Goal: Task Accomplishment & Management: Use online tool/utility

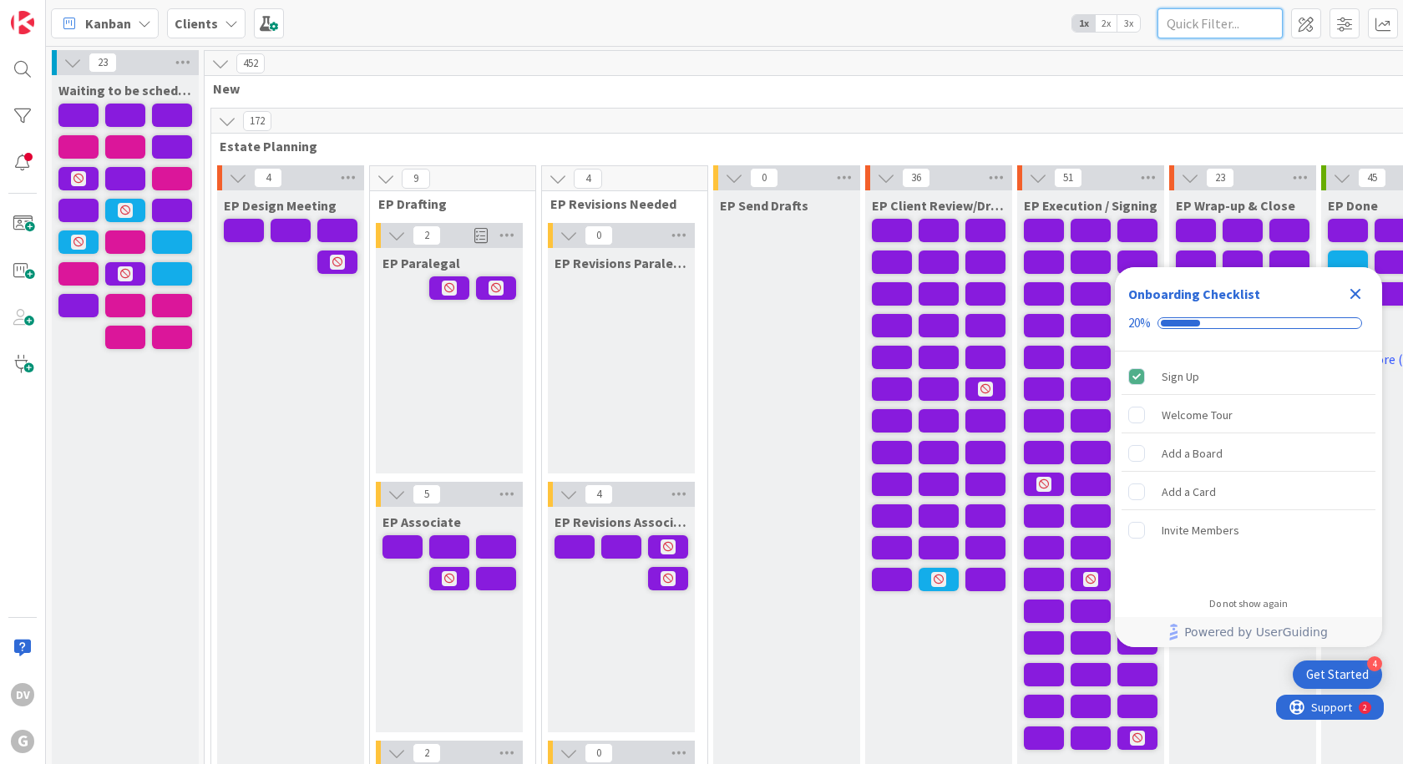
click at [1239, 33] on input "text" at bounding box center [1220, 23] width 125 height 30
click at [32, 68] on div at bounding box center [22, 69] width 33 height 33
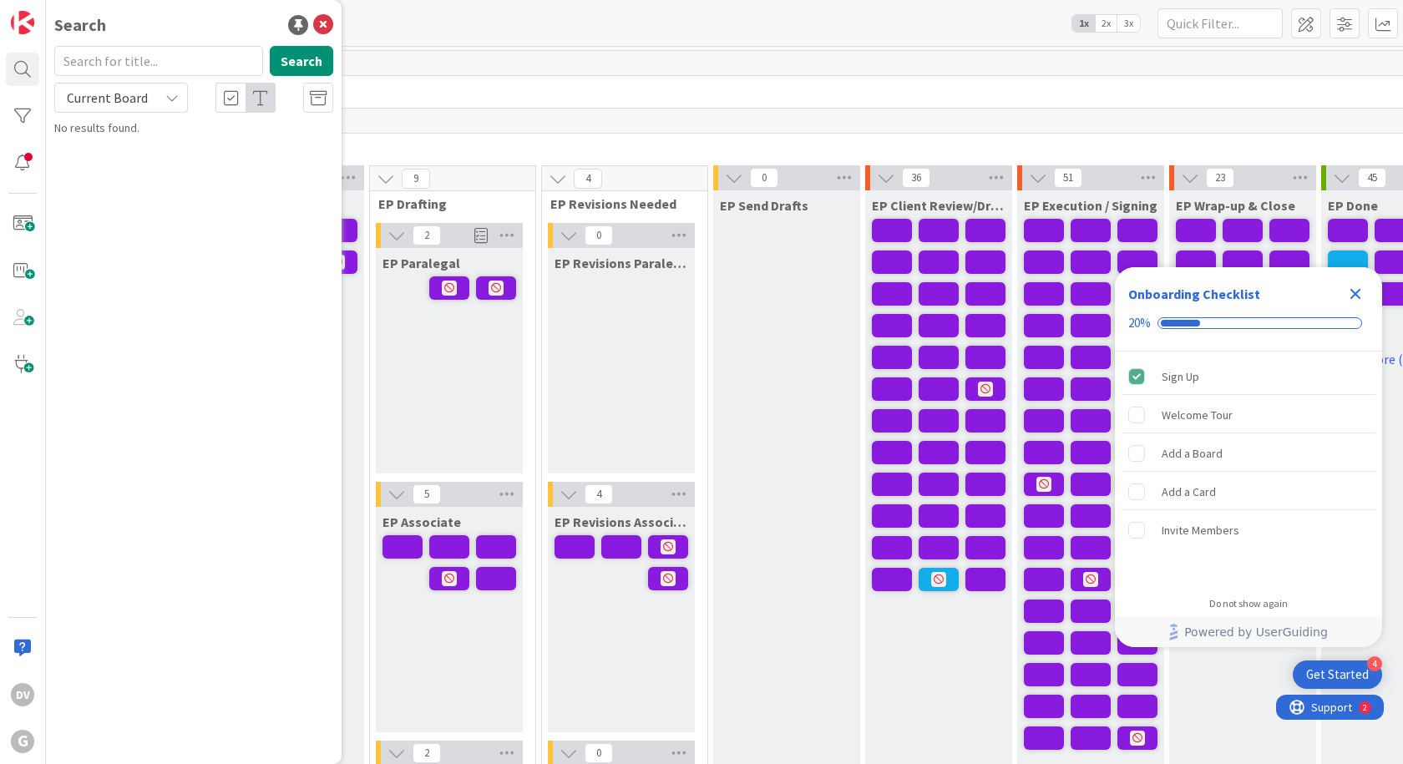
click at [161, 60] on input "text" at bounding box center [158, 61] width 209 height 30
type input "ogiba"
click at [327, 59] on button "Search" at bounding box center [301, 61] width 63 height 30
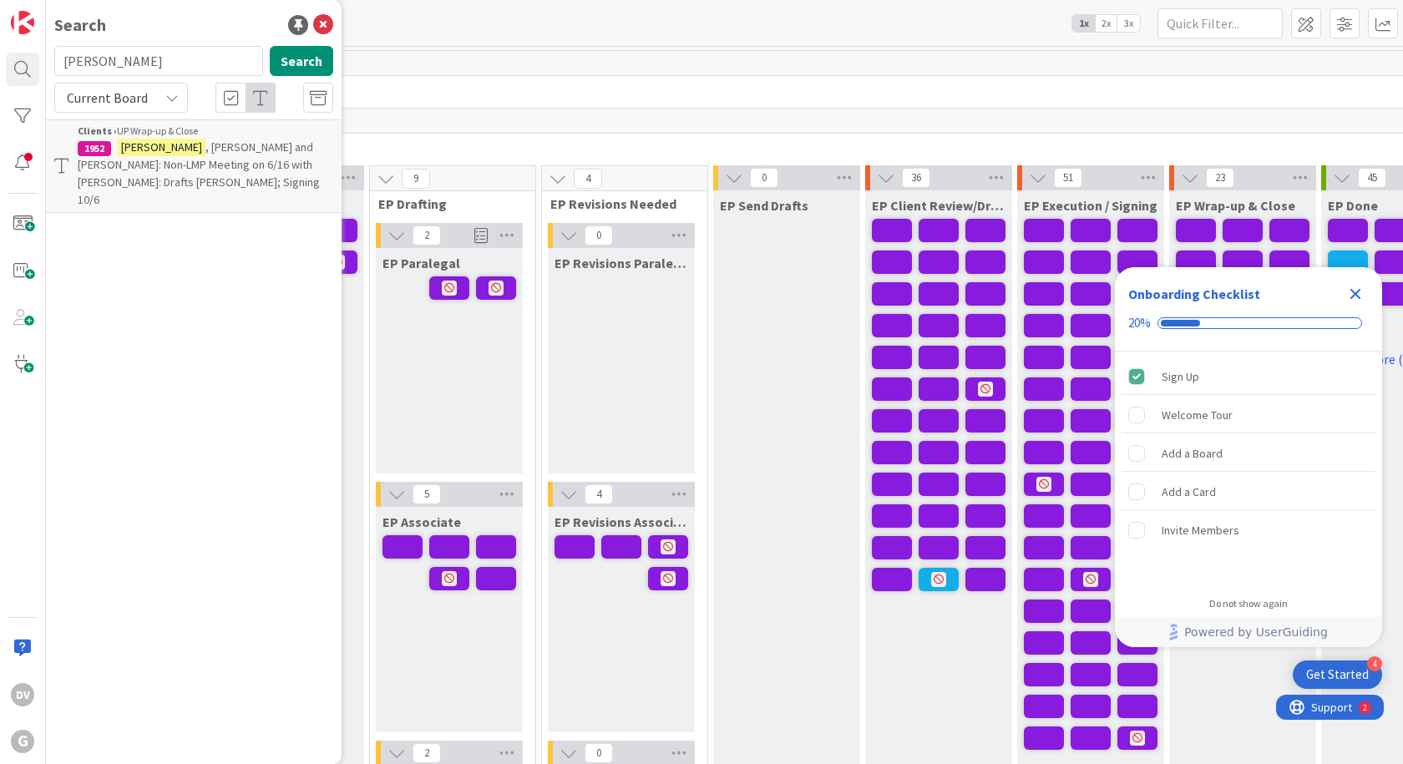
click at [212, 166] on span ", Tom and Camille: Non-LMP Meeting on 6/16 with Chris: Drafts Chris Joel; Signi…" at bounding box center [199, 173] width 242 height 68
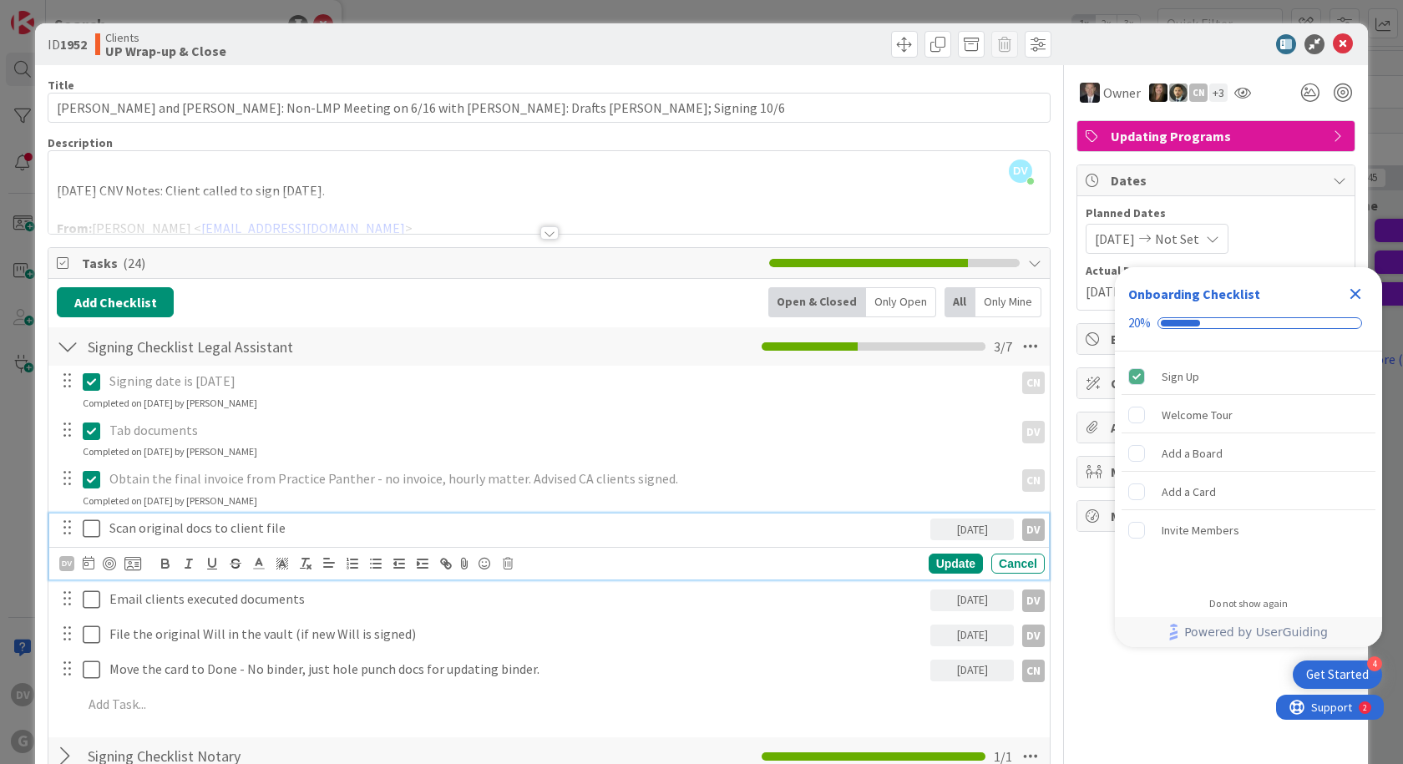
click at [96, 528] on icon at bounding box center [92, 529] width 18 height 20
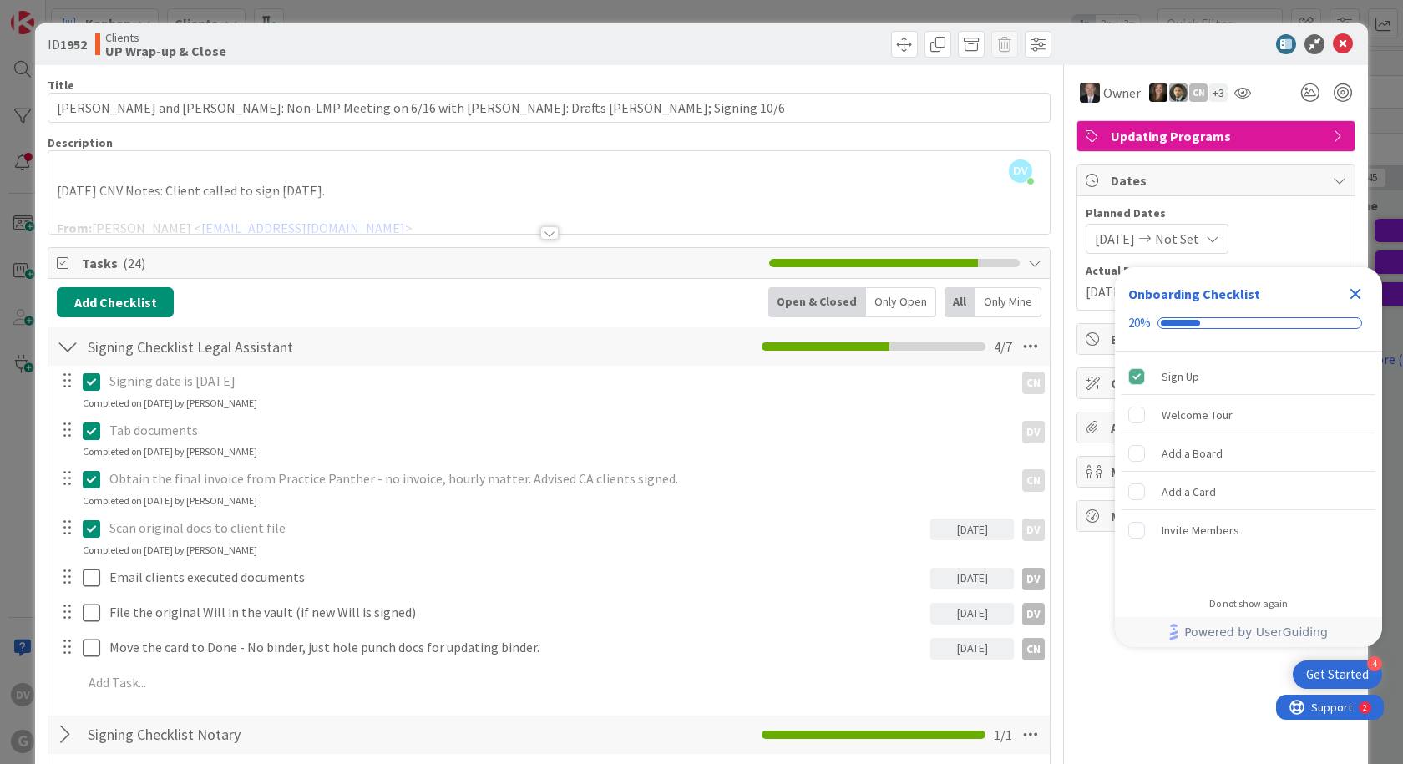
scroll to position [84, 0]
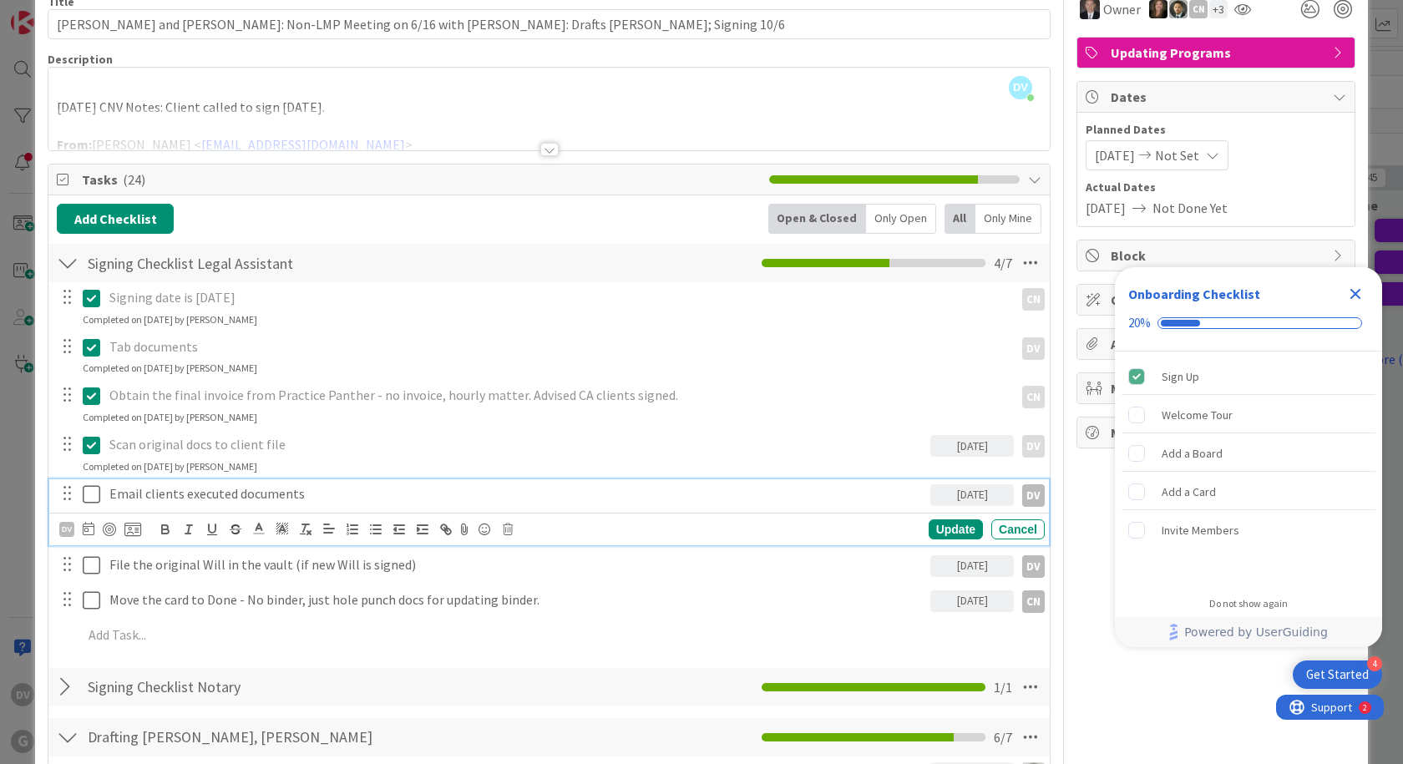
click at [94, 491] on icon at bounding box center [92, 494] width 18 height 20
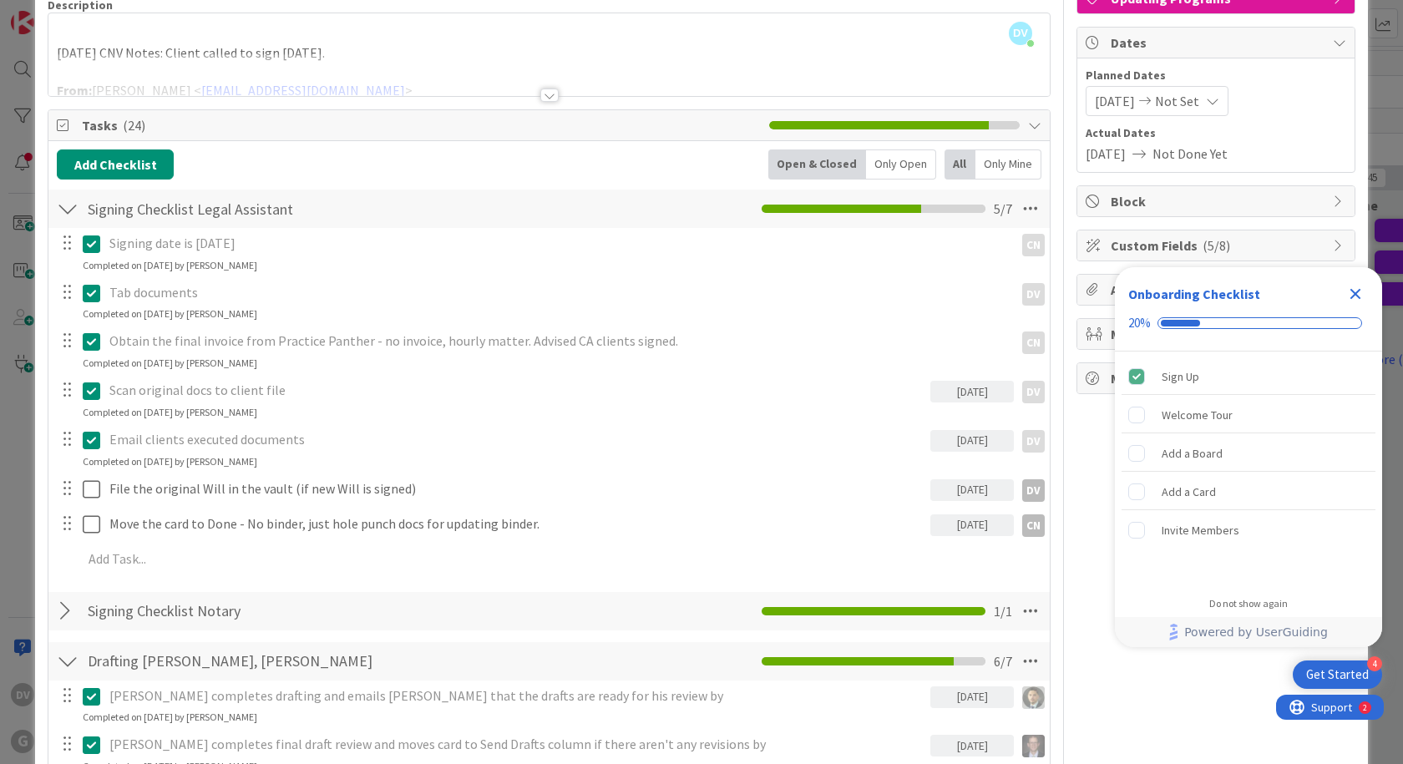
scroll to position [167, 0]
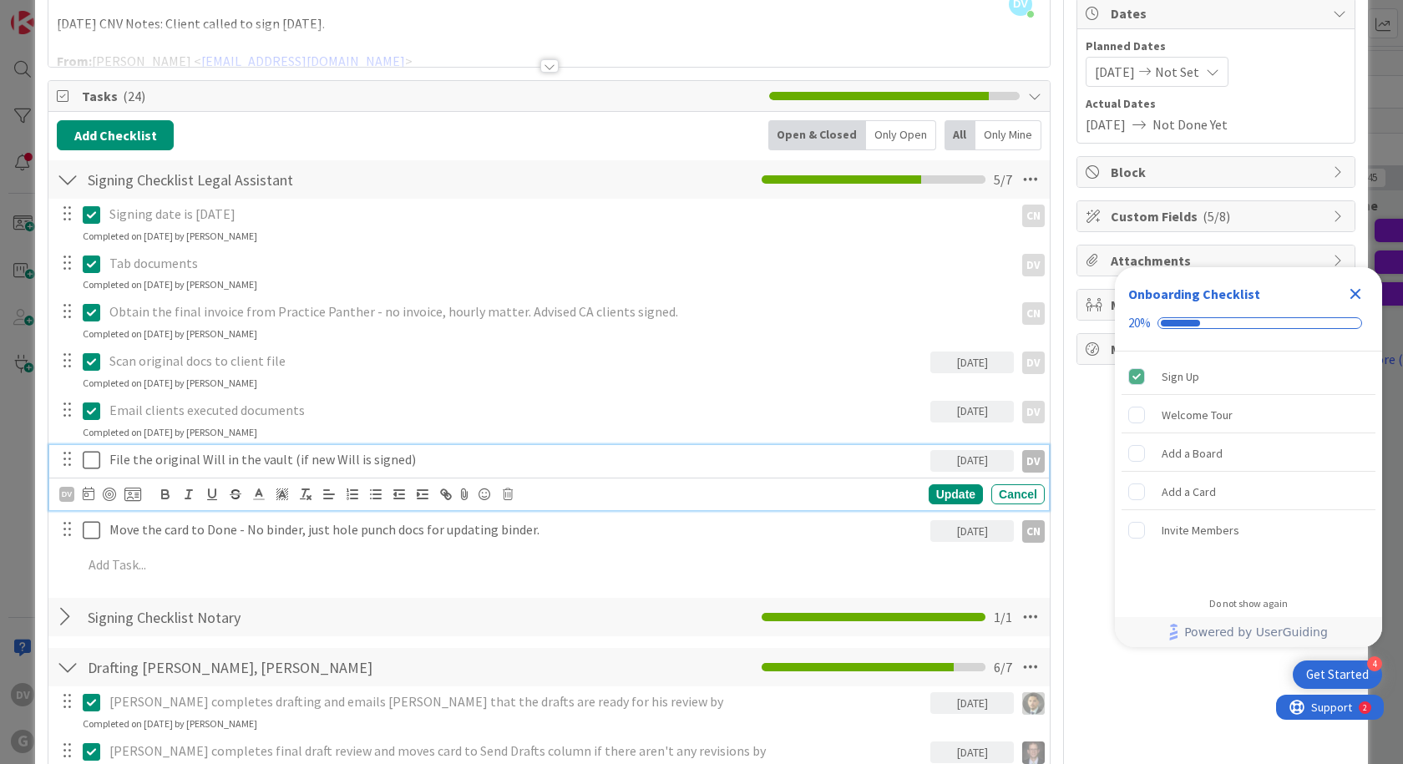
click at [92, 471] on button at bounding box center [93, 460] width 20 height 27
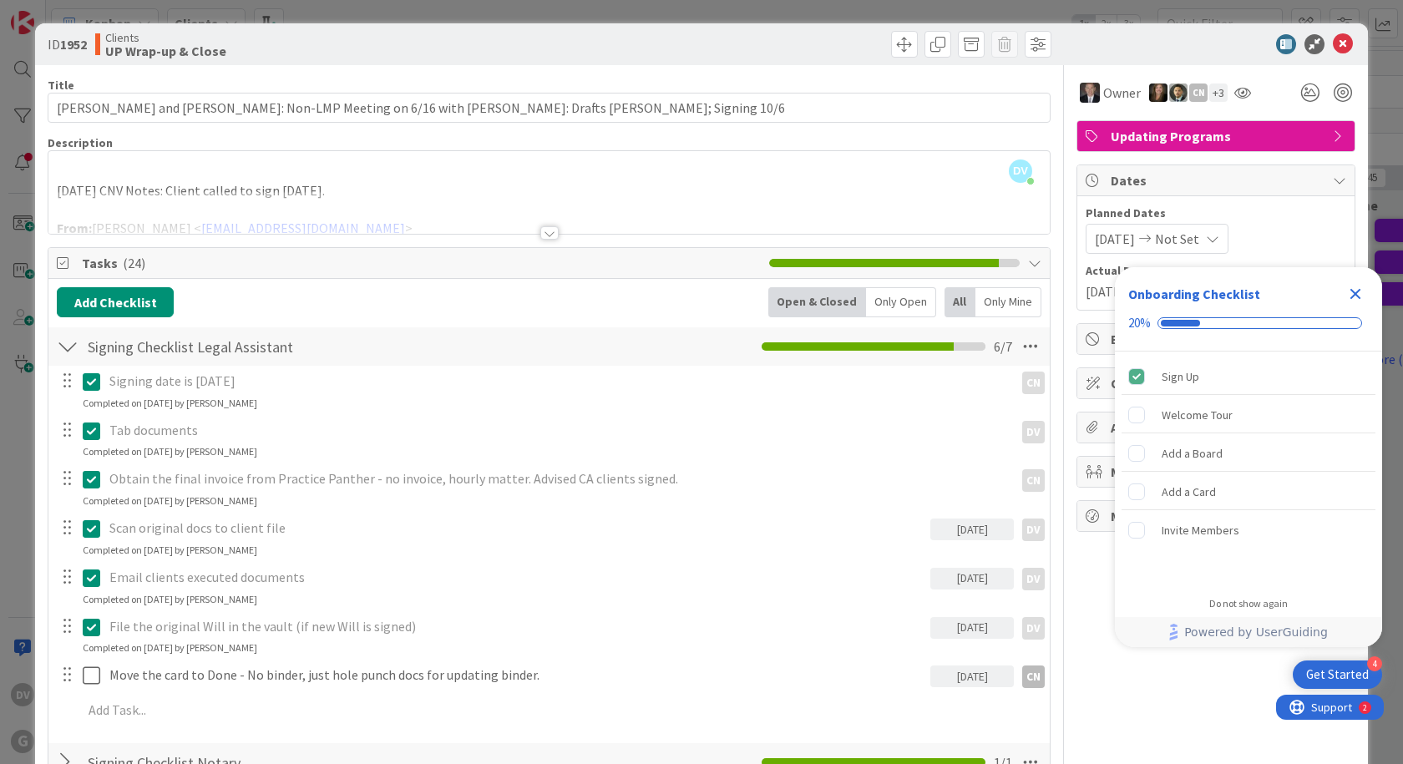
scroll to position [251, 0]
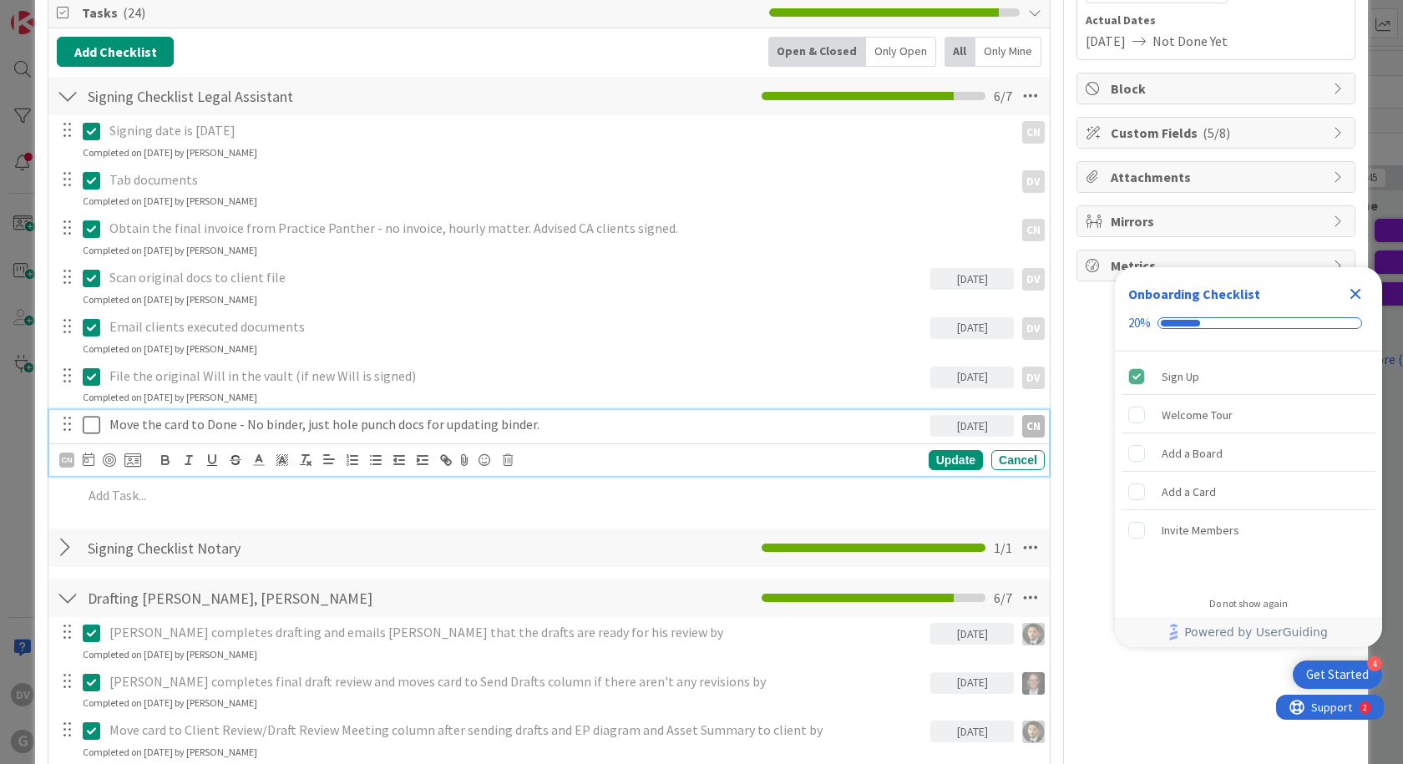
click at [94, 426] on icon at bounding box center [92, 425] width 18 height 20
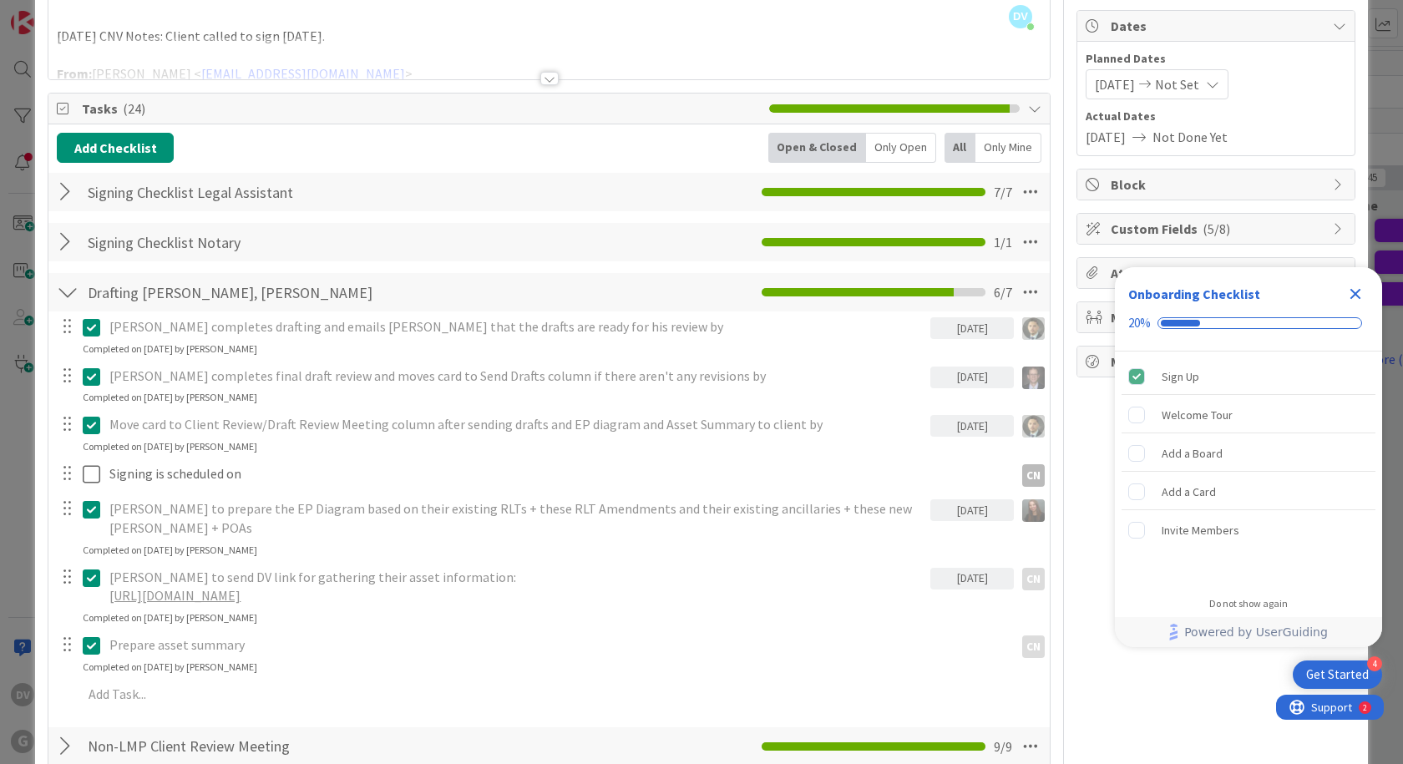
scroll to position [0, 0]
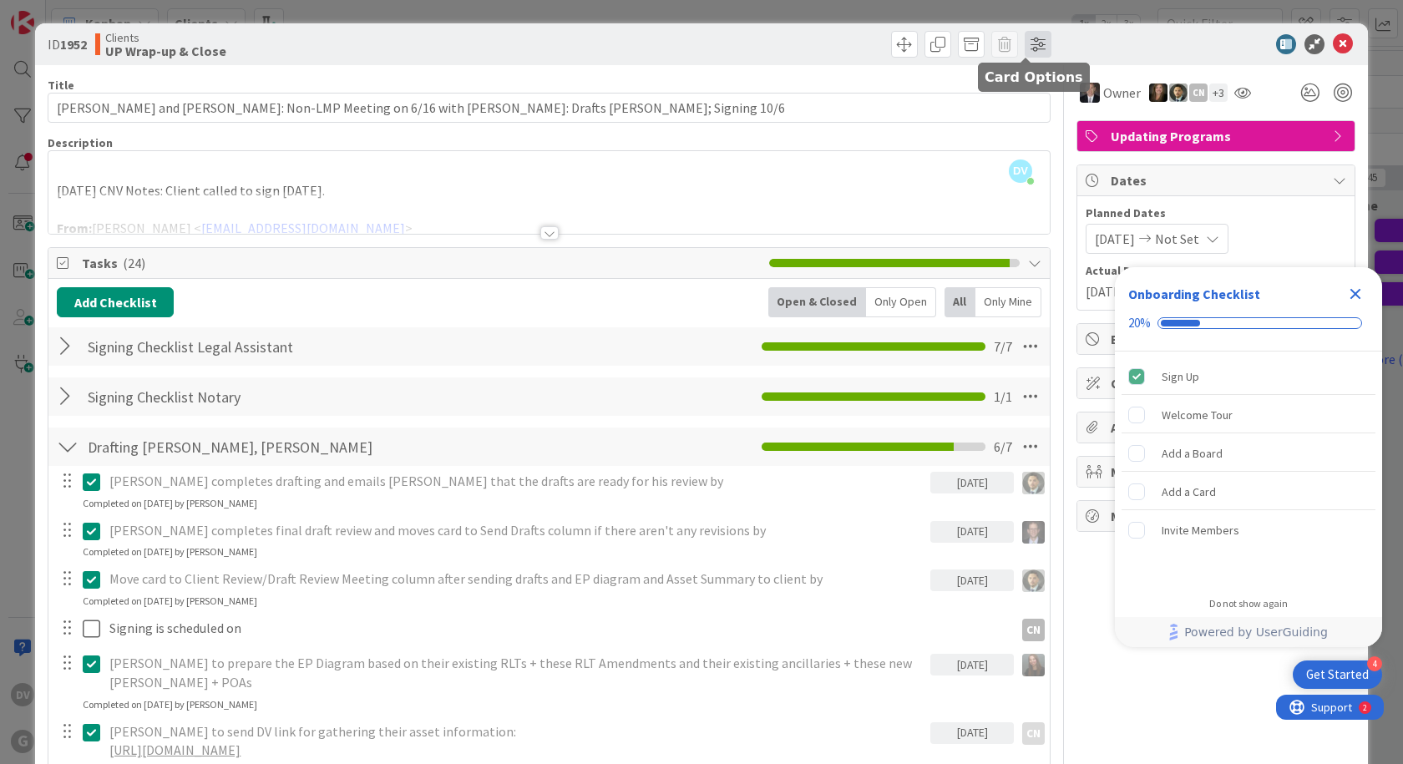
click at [1030, 45] on span at bounding box center [1038, 44] width 27 height 27
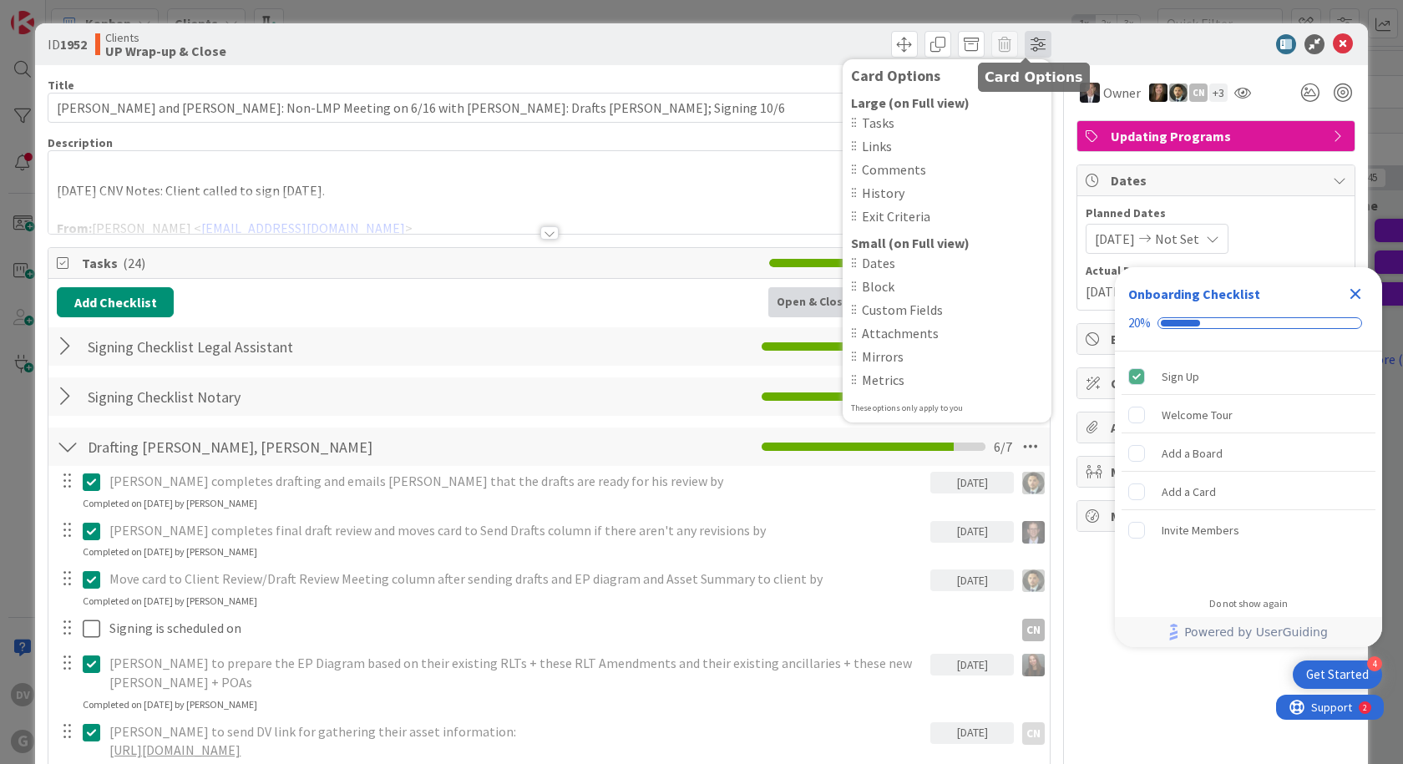
click at [1030, 45] on span at bounding box center [1038, 44] width 27 height 27
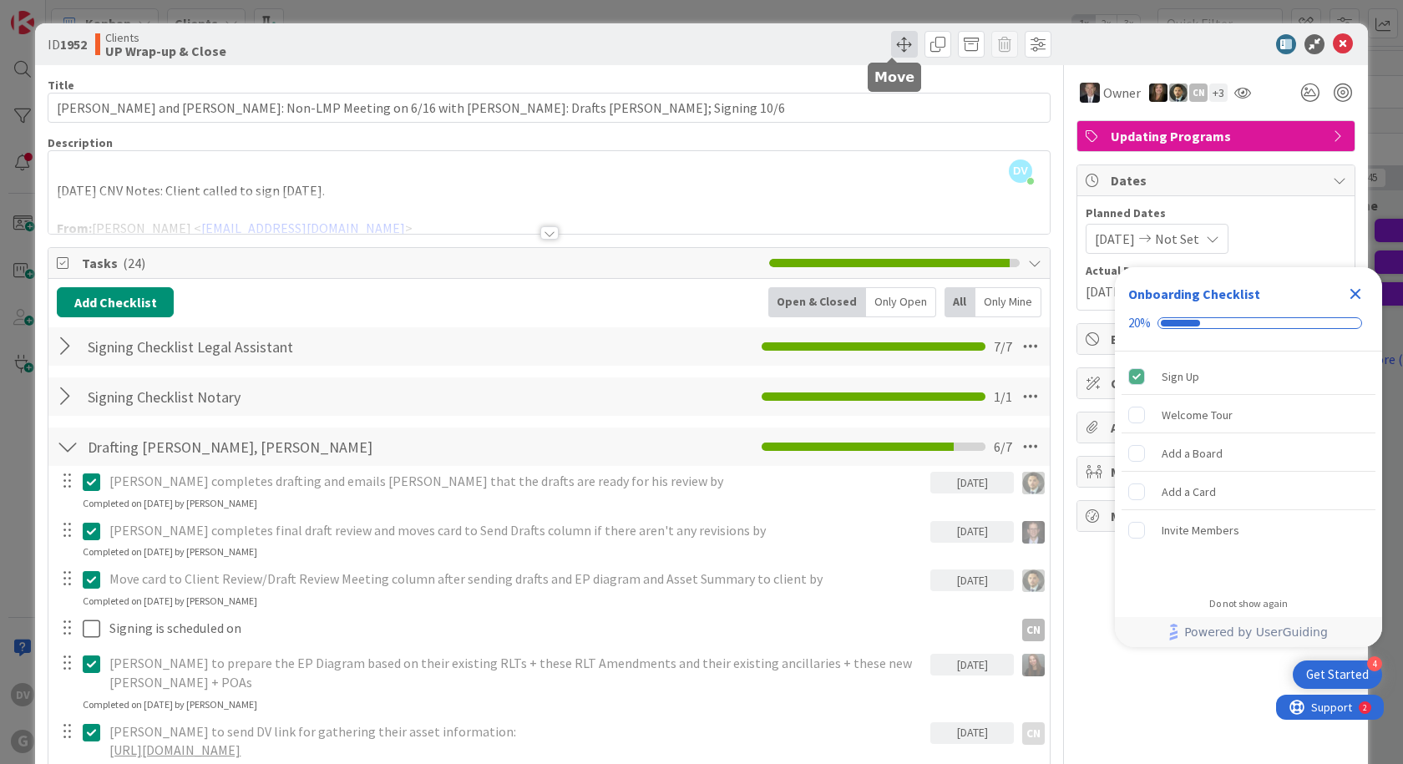
click at [891, 37] on span at bounding box center [904, 44] width 27 height 27
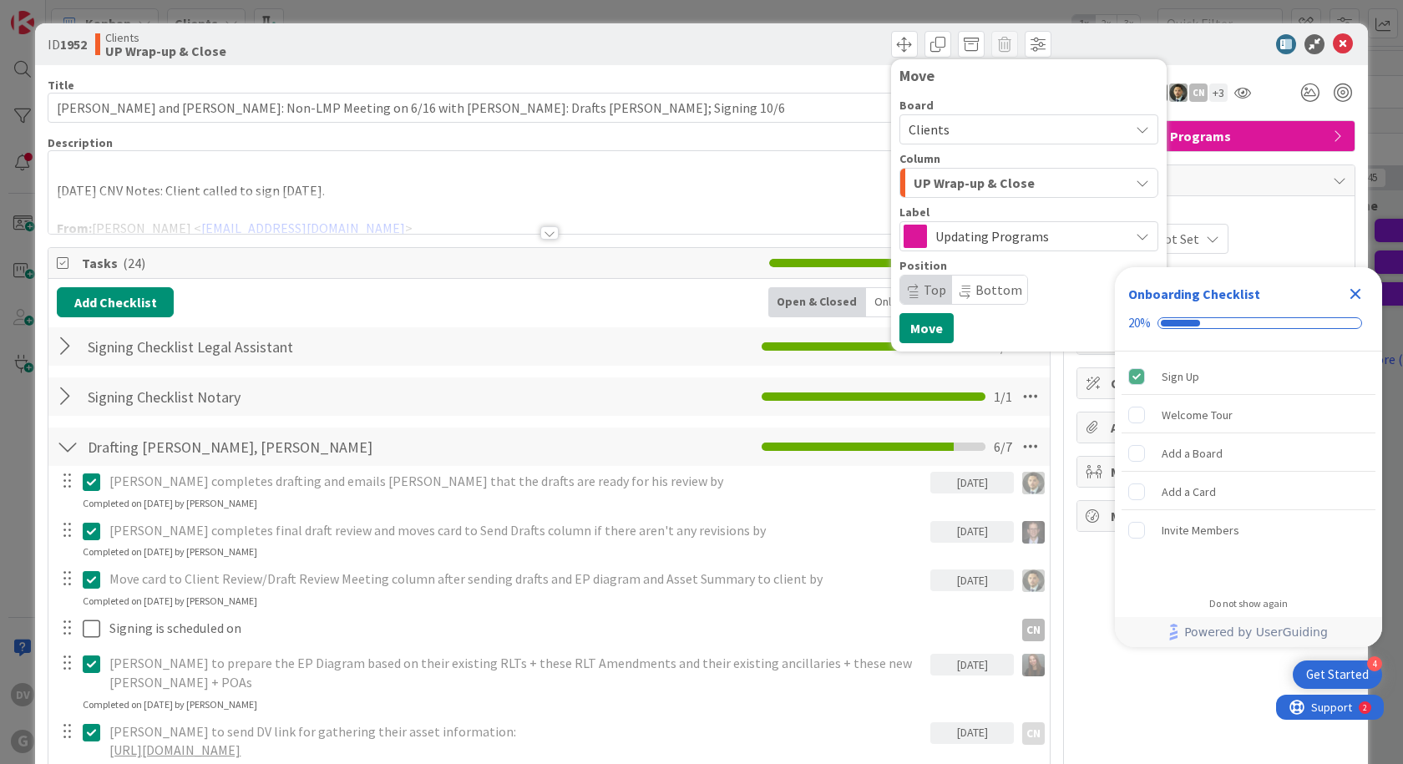
click at [977, 183] on span "UP Wrap-up & Close" at bounding box center [974, 183] width 121 height 22
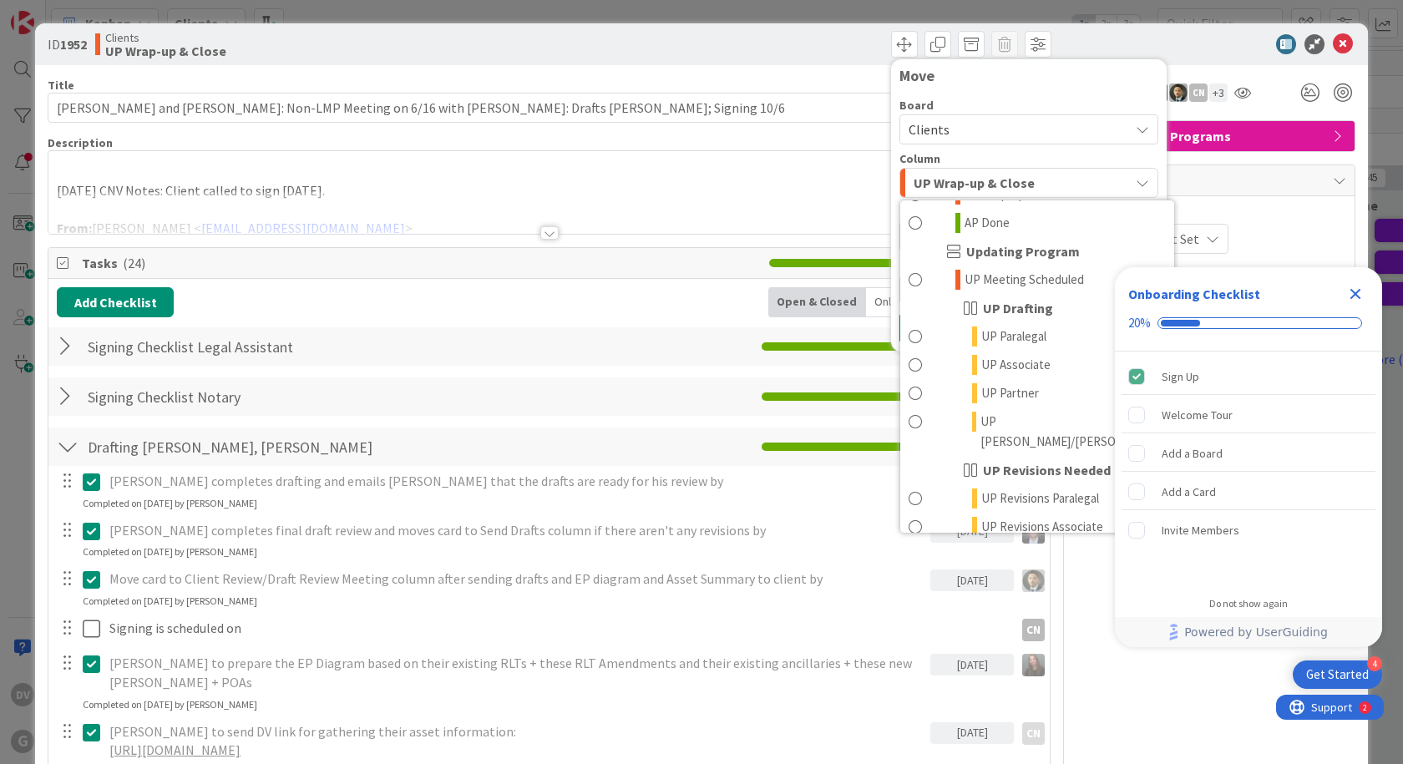
scroll to position [1303, 0]
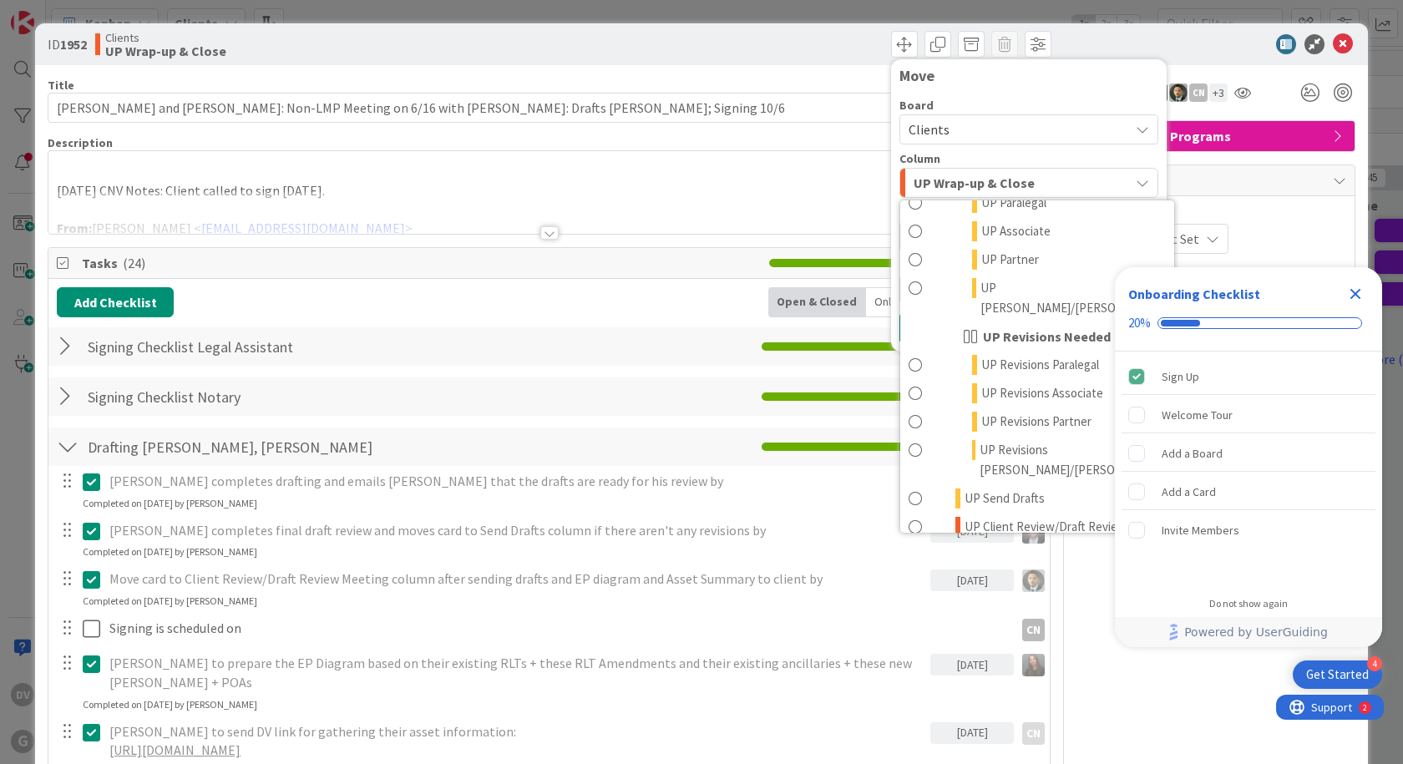
click at [968, 622] on span "UP Done" at bounding box center [988, 632] width 47 height 20
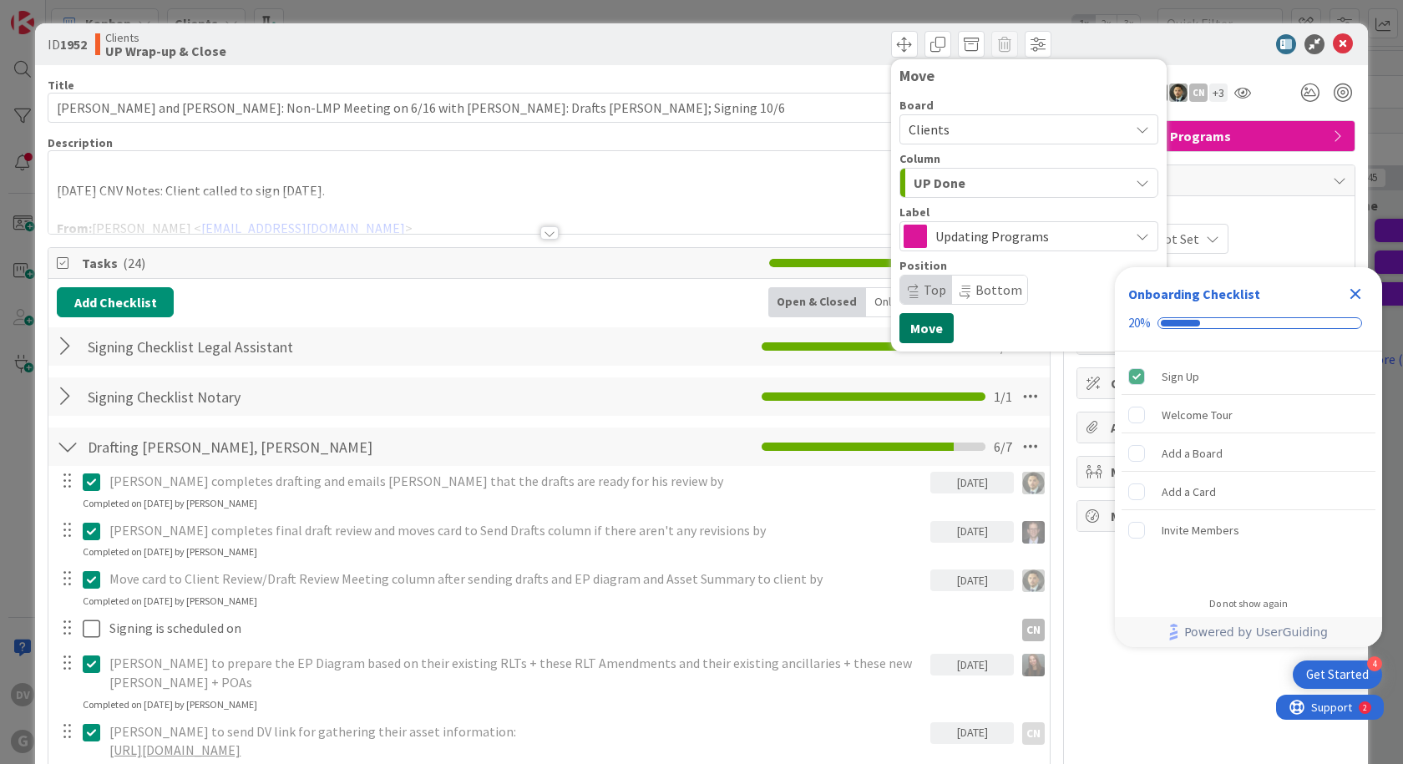
click at [905, 332] on button "Move" at bounding box center [927, 328] width 54 height 30
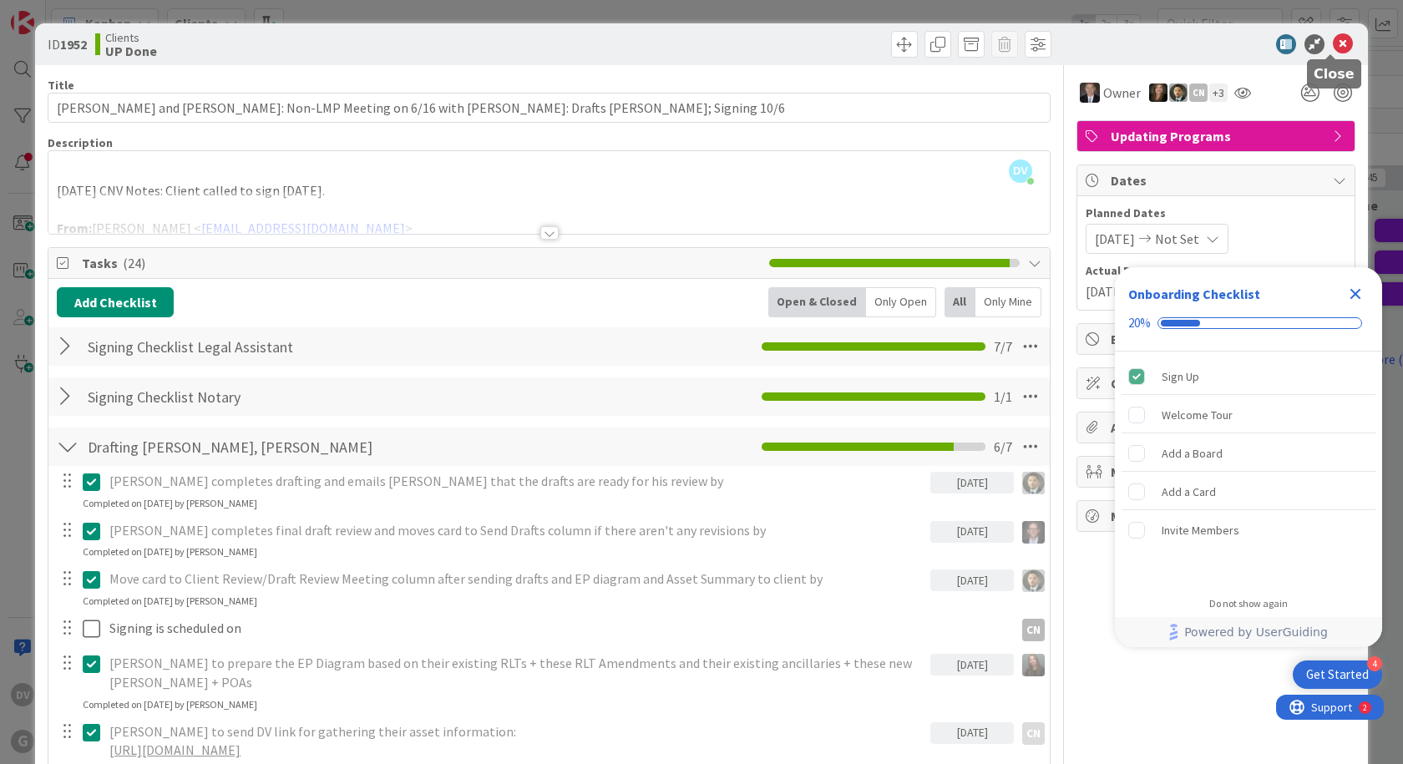
click at [1333, 43] on icon at bounding box center [1343, 44] width 20 height 20
